Goal: Complete application form: Complete application form

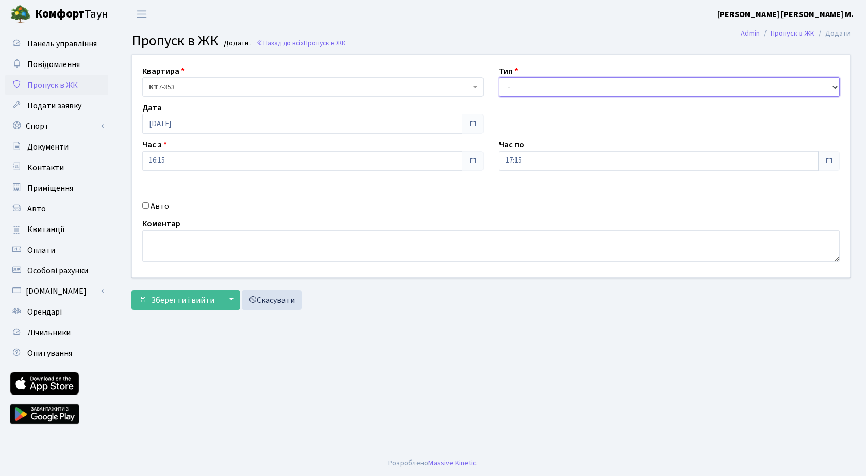
click at [531, 85] on select "- Доставка Таксі Гості Сервіс" at bounding box center [669, 87] width 341 height 20
select select "3"
click at [499, 77] on select "- Доставка Таксі Гості Сервіс" at bounding box center [669, 87] width 341 height 20
click at [188, 299] on span "Зберегти і вийти" at bounding box center [182, 299] width 63 height 11
drag, startPoint x: 533, startPoint y: 88, endPoint x: 534, endPoint y: 95, distance: 6.8
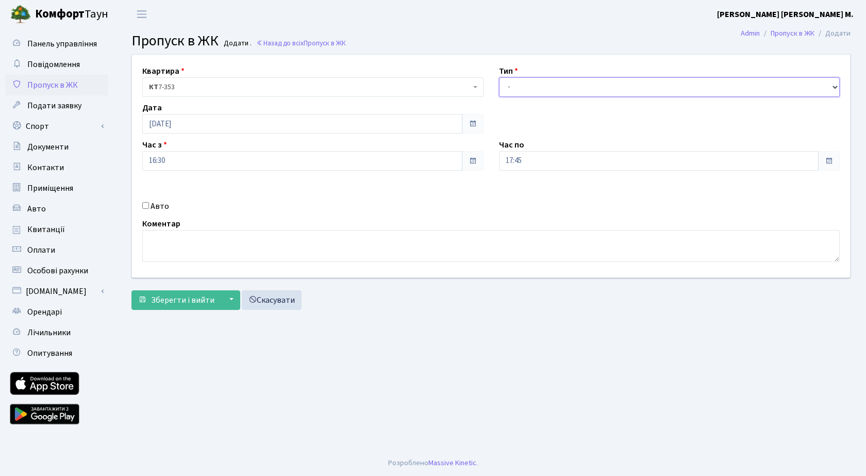
click at [533, 88] on select "- Доставка Таксі Гості Сервіс" at bounding box center [669, 87] width 341 height 20
select select "3"
click at [499, 77] on select "- Доставка Таксі Гості Сервіс" at bounding box center [669, 87] width 341 height 20
click at [180, 303] on span "Зберегти і вийти" at bounding box center [182, 299] width 63 height 11
